Goal: Information Seeking & Learning: Learn about a topic

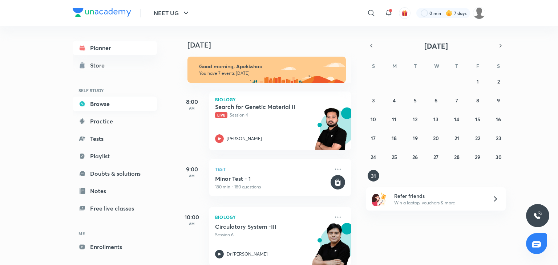
click at [132, 105] on link "Browse" at bounding box center [115, 104] width 84 height 15
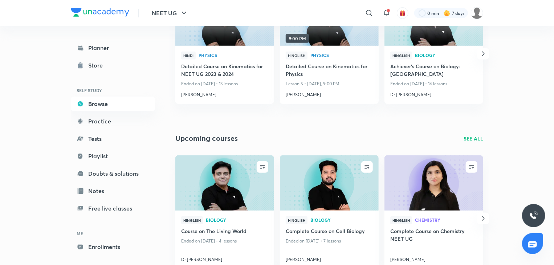
scroll to position [142, 0]
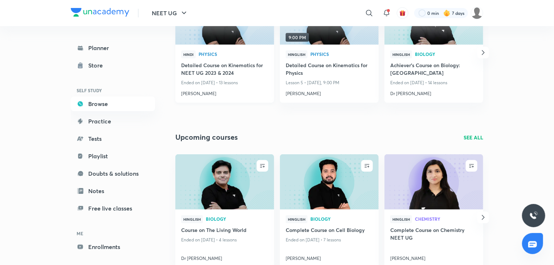
click at [202, 73] on h4 "Detailed Course on Kinematics for NEET UG 2023 & 2024" at bounding box center [224, 69] width 87 height 17
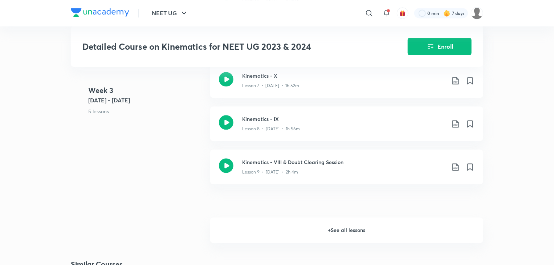
scroll to position [753, 0]
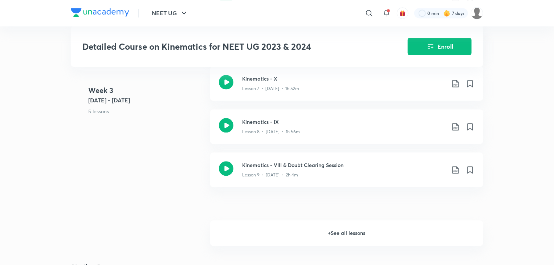
click at [329, 101] on link "Kinematics - X Lesson 7 • [DATE] • 1h 52m" at bounding box center [346, 87] width 273 height 43
click at [278, 126] on div "Lesson 8 • [DATE] • 1h 56m" at bounding box center [343, 130] width 203 height 9
